Goal: Task Accomplishment & Management: Use online tool/utility

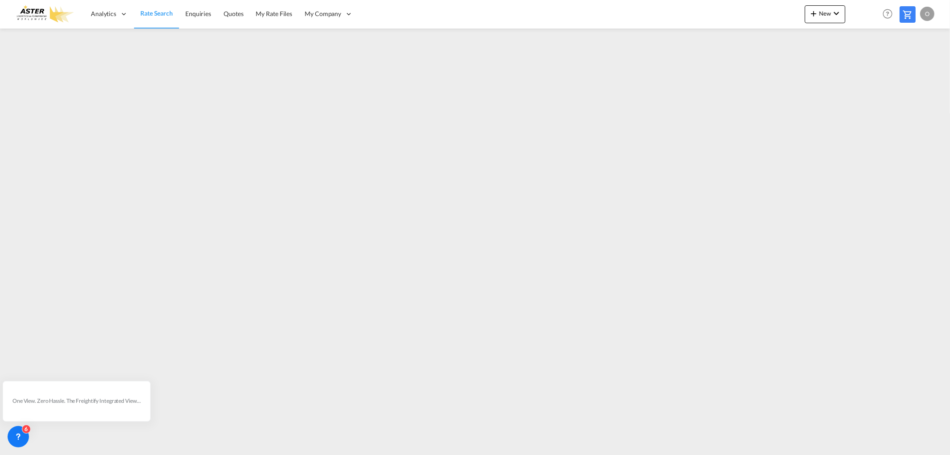
click at [927, 20] on div "O" at bounding box center [927, 14] width 14 height 14
click at [907, 70] on button "Logout" at bounding box center [917, 68] width 58 height 18
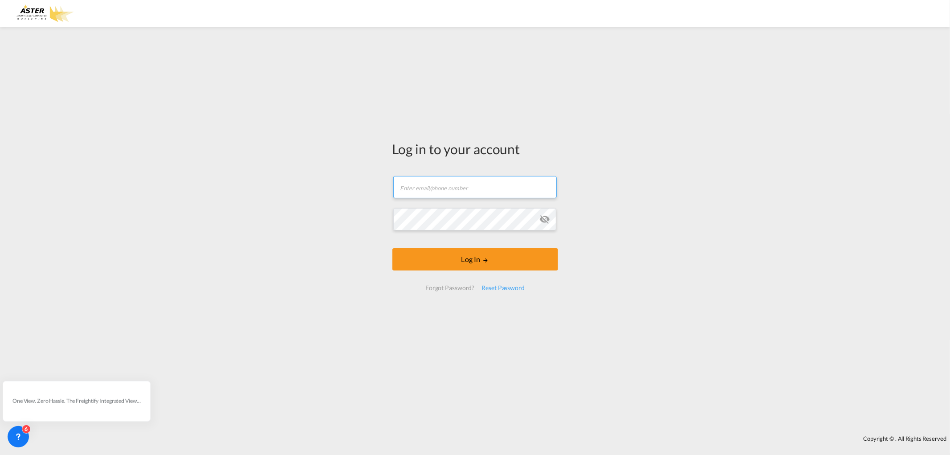
type input "[EMAIL_ADDRESS][DOMAIN_NAME]"
drag, startPoint x: 510, startPoint y: 185, endPoint x: 284, endPoint y: 177, distance: 225.9
click at [284, 177] on div "Log in to your account [EMAIL_ADDRESS][DOMAIN_NAME] Log In Forgot Password? Res…" at bounding box center [475, 230] width 950 height 399
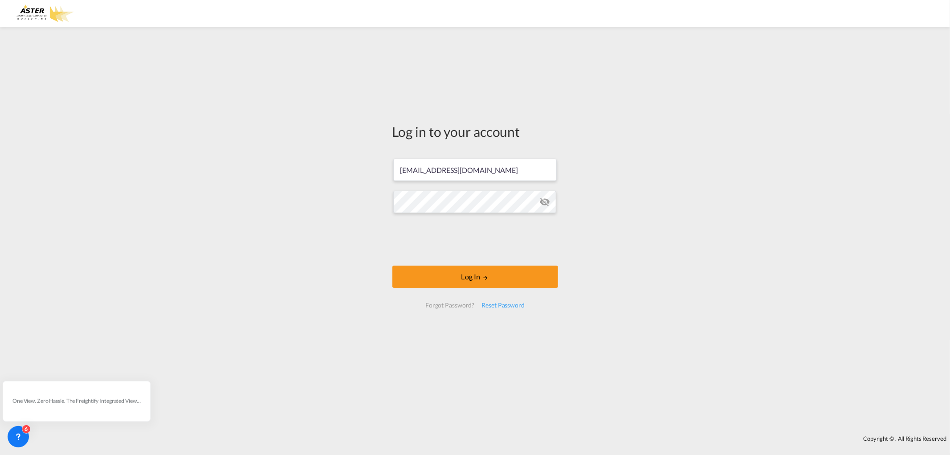
click at [546, 201] on md-icon "icon-eye-off" at bounding box center [544, 201] width 11 height 11
click at [366, 199] on div "Log in to your account [EMAIL_ADDRESS][DOMAIN_NAME] Log In Forgot Password? Res…" at bounding box center [475, 230] width 950 height 399
click at [548, 205] on md-icon "icon-eye-off" at bounding box center [544, 201] width 11 height 11
click at [459, 281] on button "Log In" at bounding box center [475, 276] width 166 height 22
